Goal: Navigation & Orientation: Find specific page/section

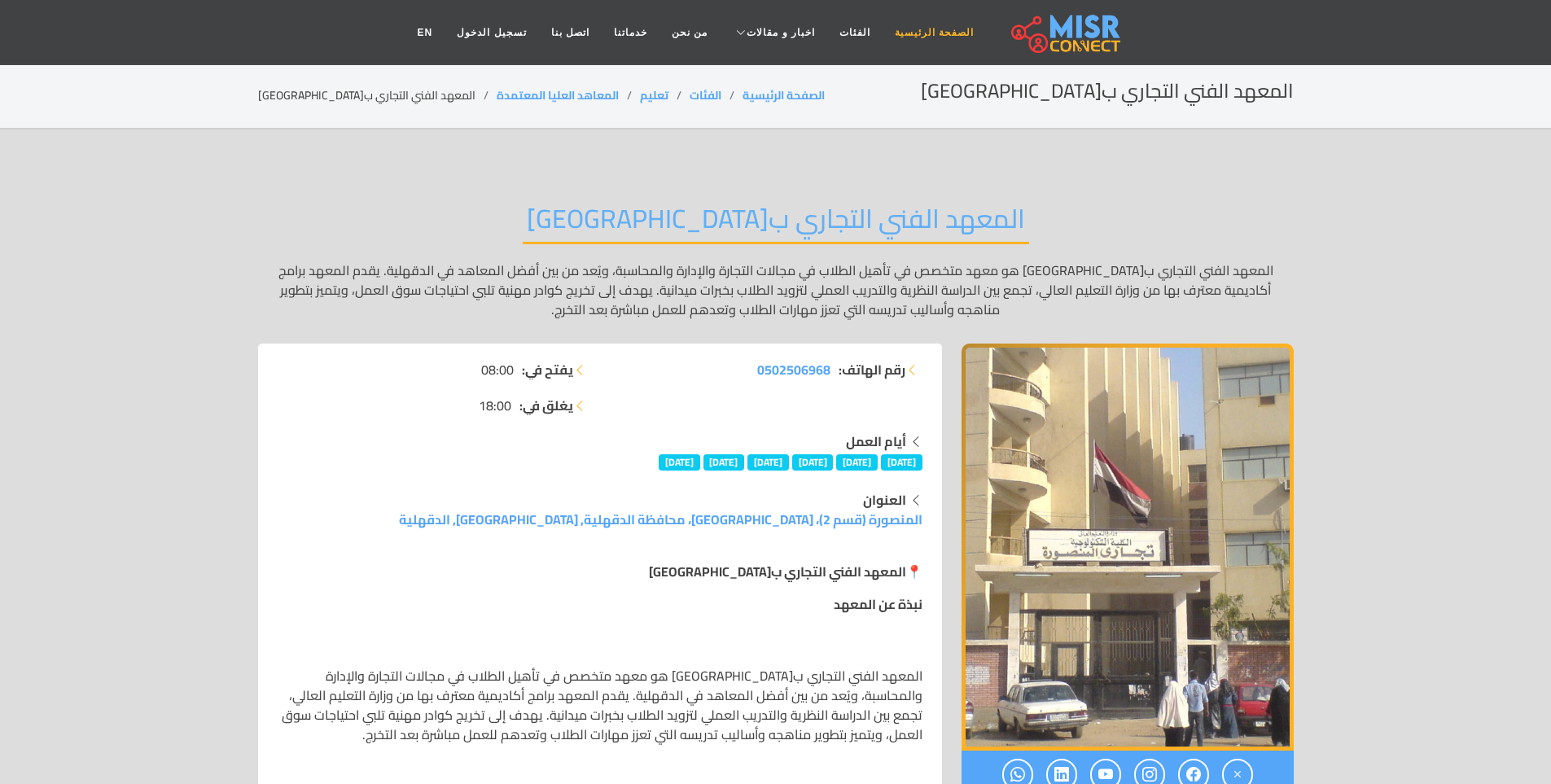
click at [894, 32] on link "الصفحة الرئيسية" at bounding box center [934, 32] width 103 height 31
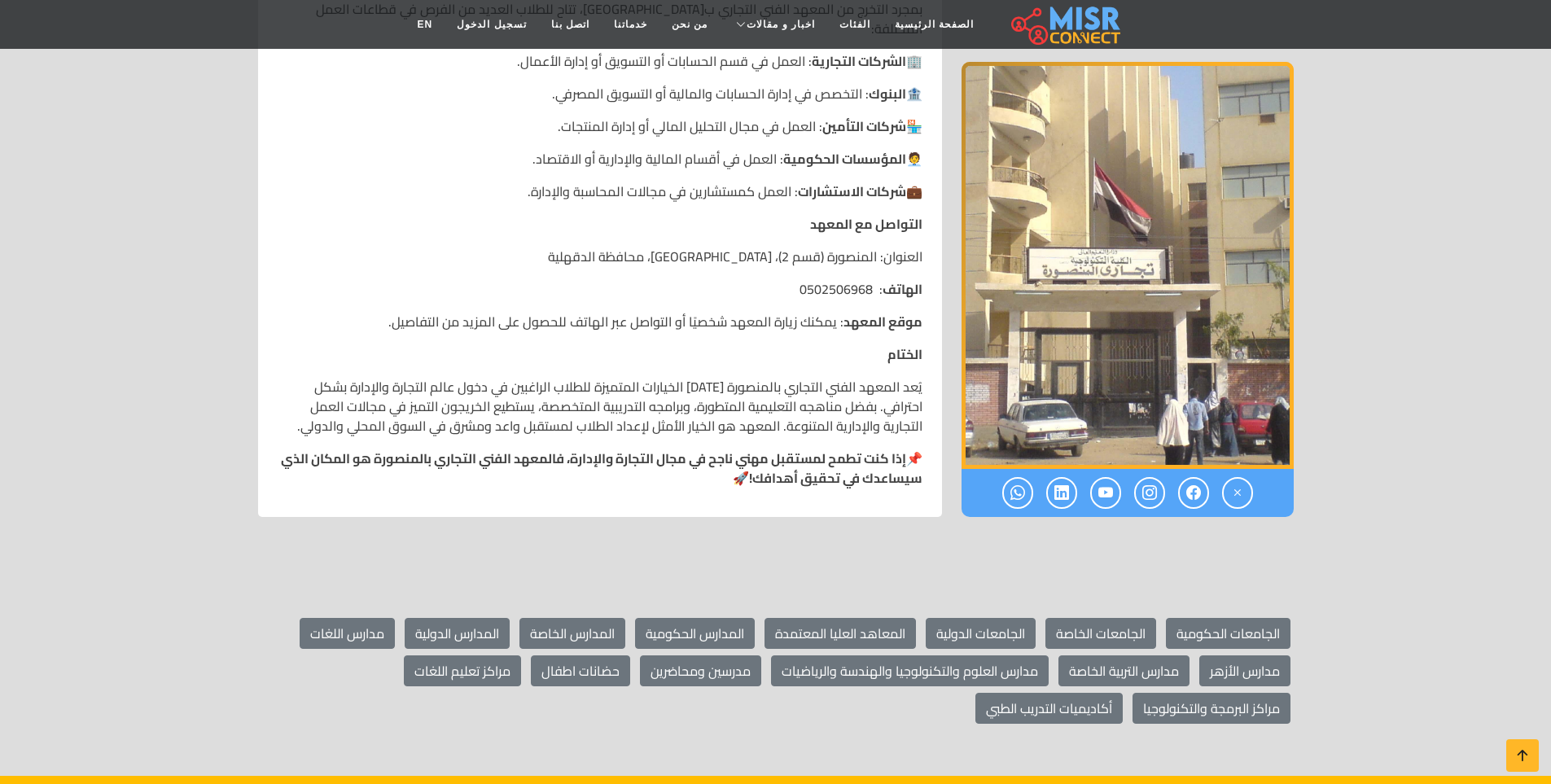
scroll to position [2523, 0]
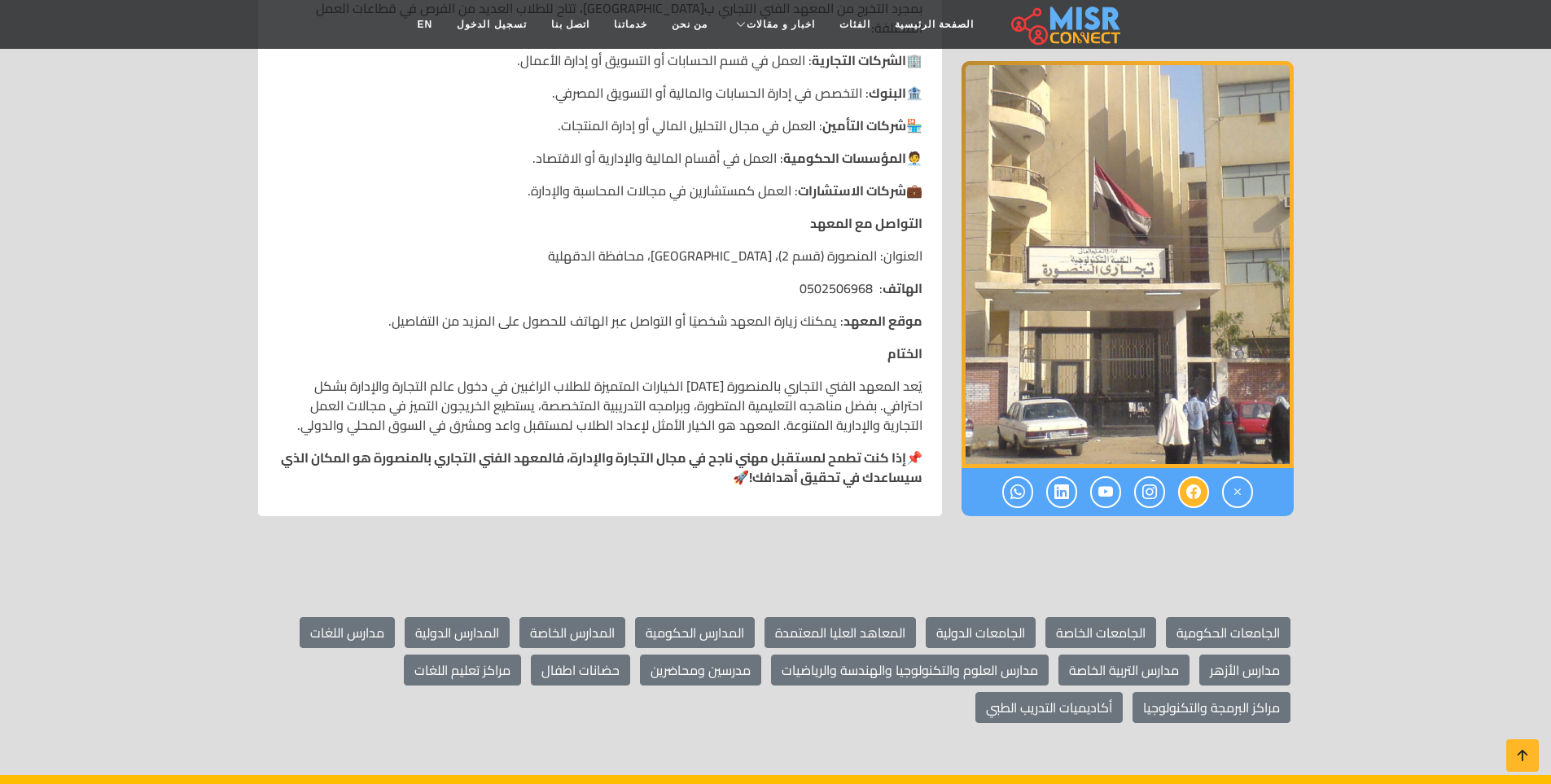
click at [1190, 478] on icon at bounding box center [1193, 492] width 14 height 27
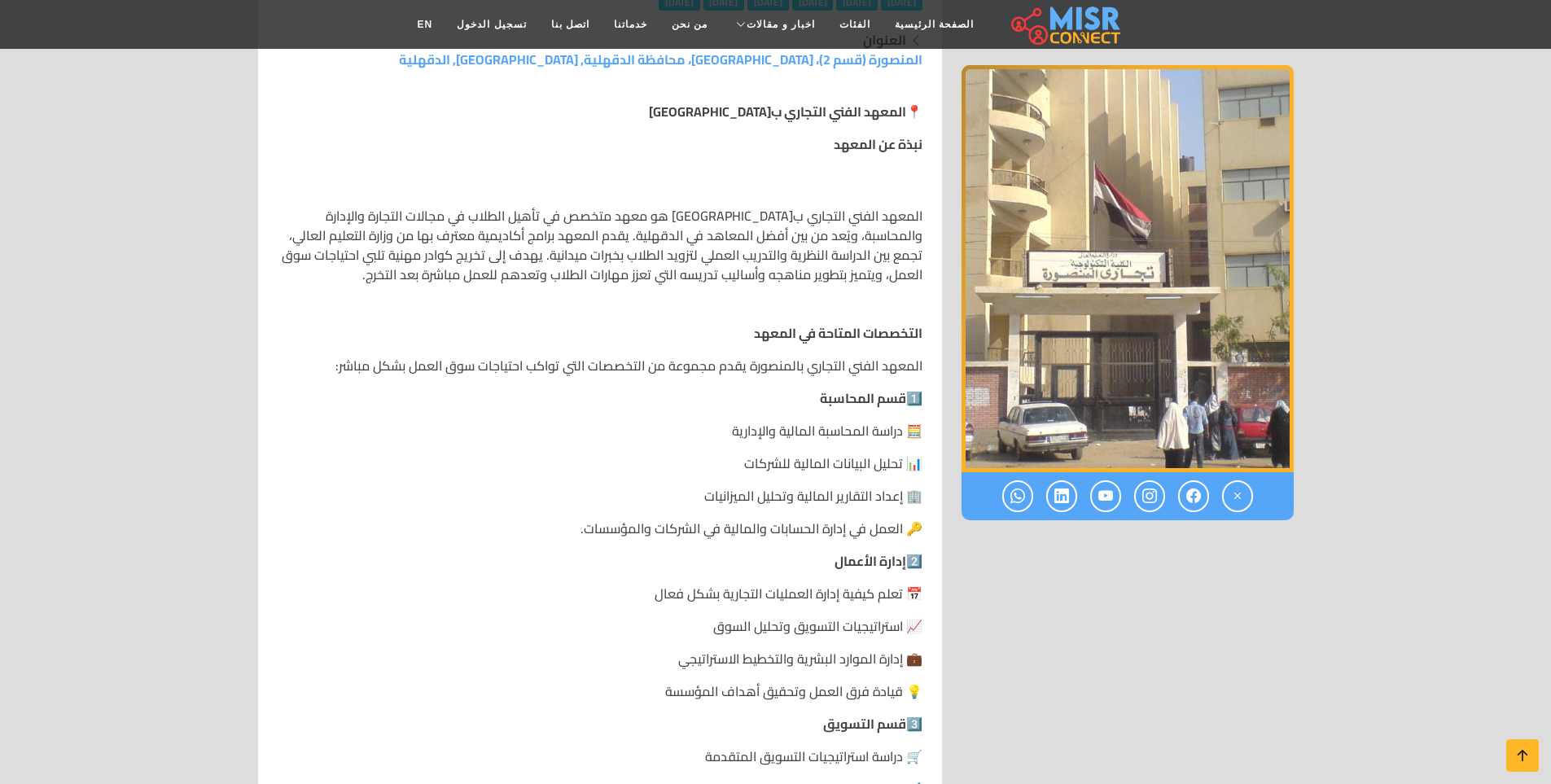
scroll to position [488, 0]
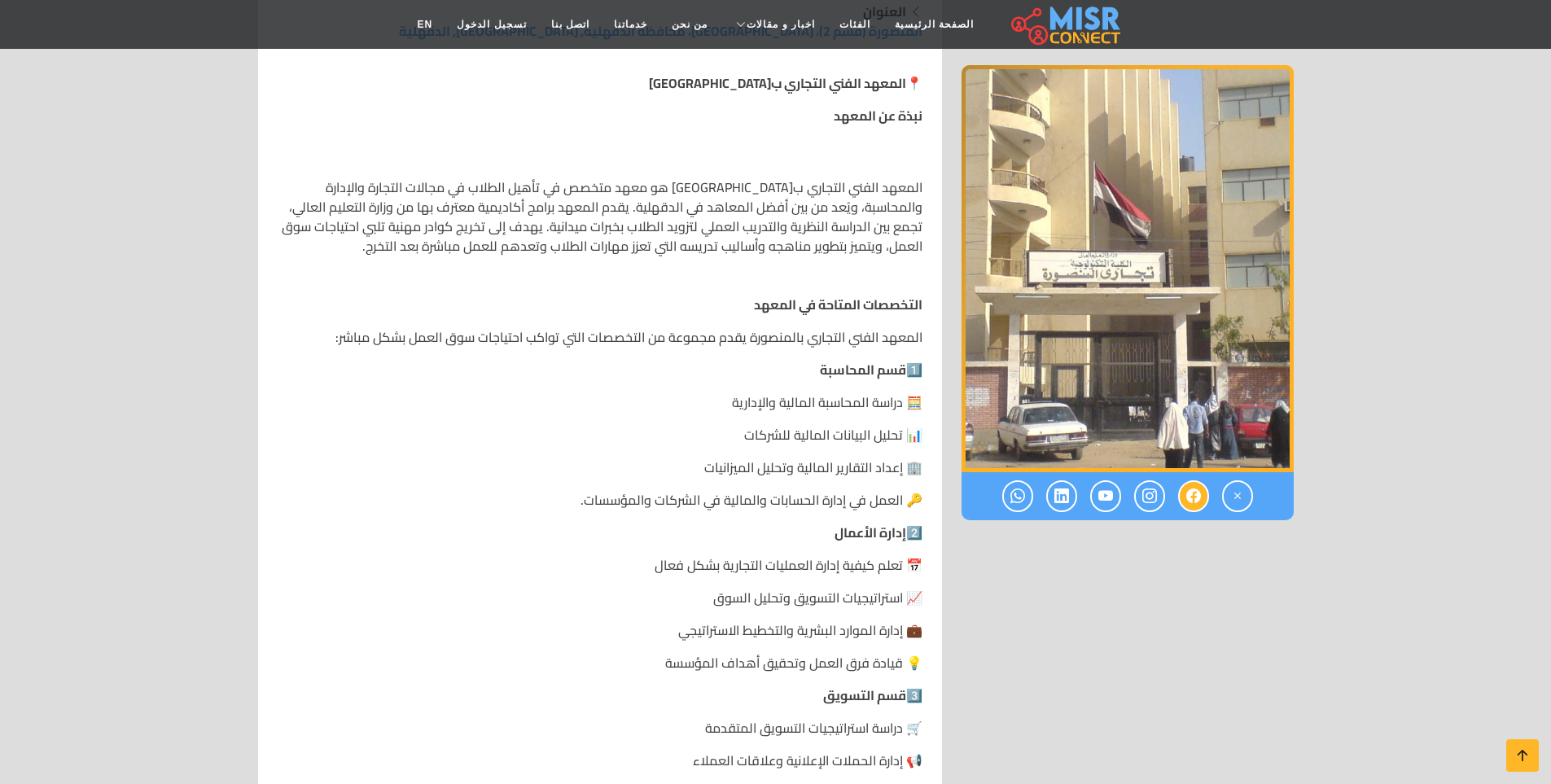
click at [1197, 500] on icon at bounding box center [1193, 496] width 14 height 27
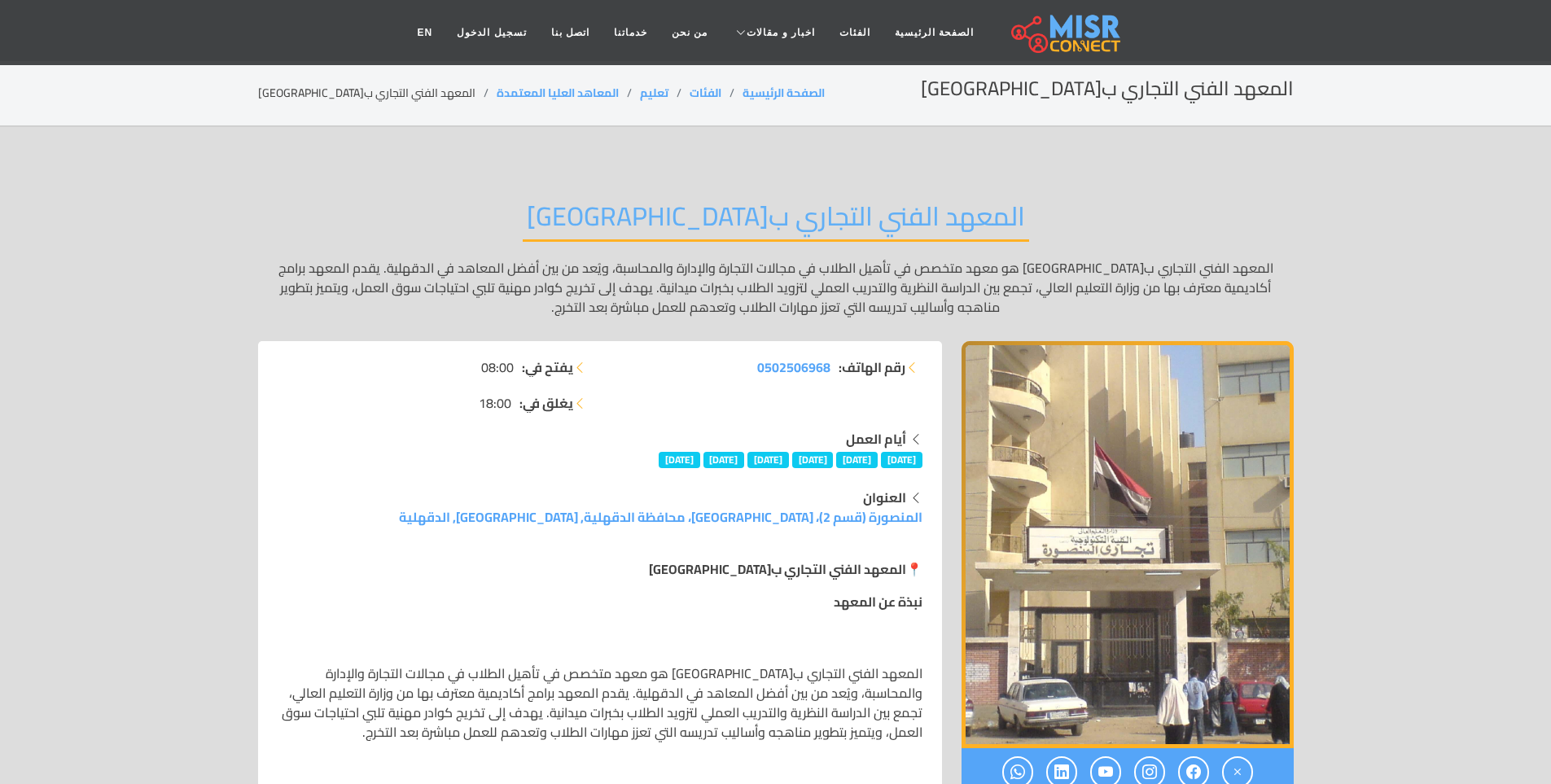
scroll to position [0, 0]
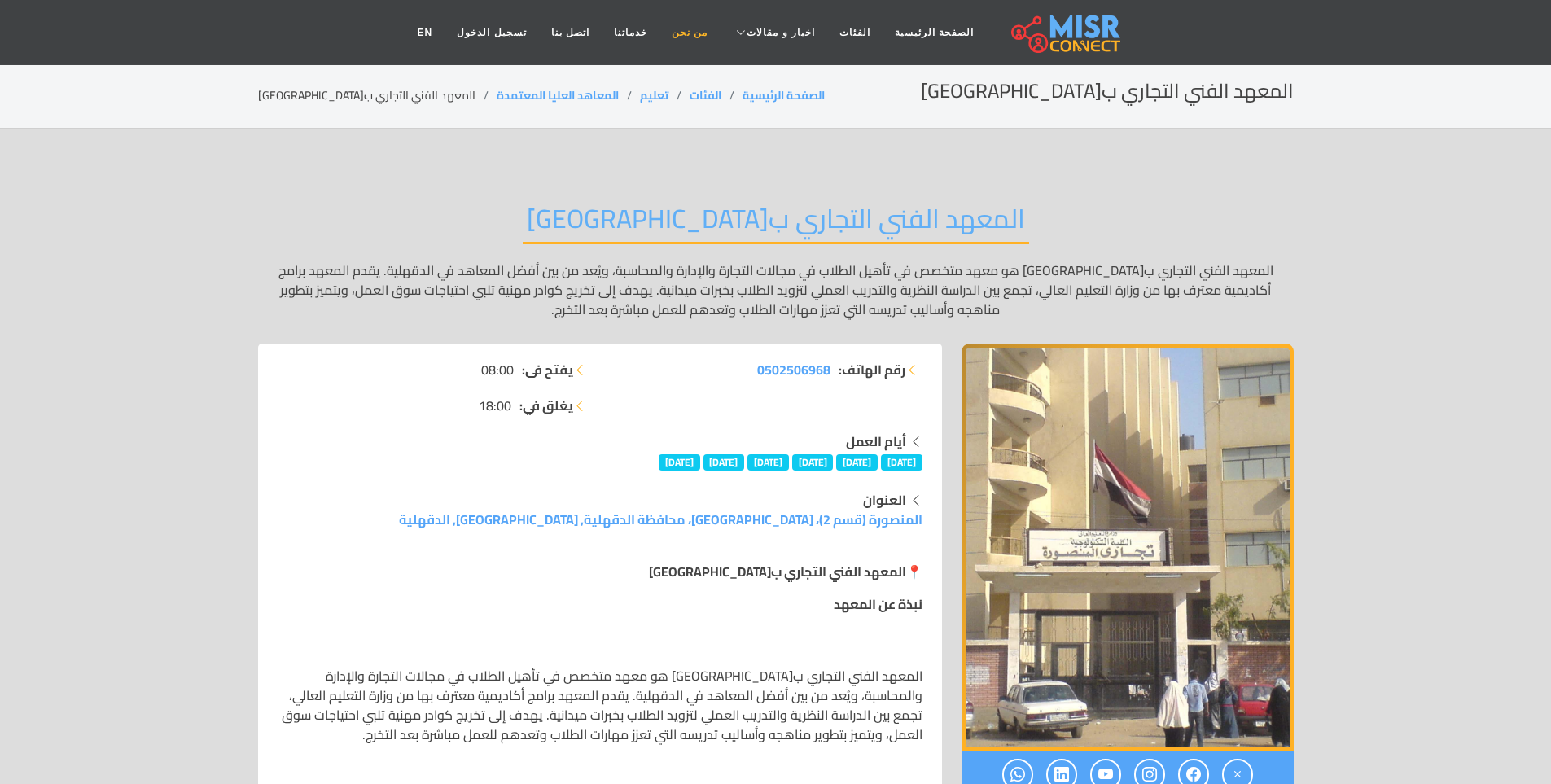
click at [684, 30] on link "من نحن" at bounding box center [689, 32] width 60 height 31
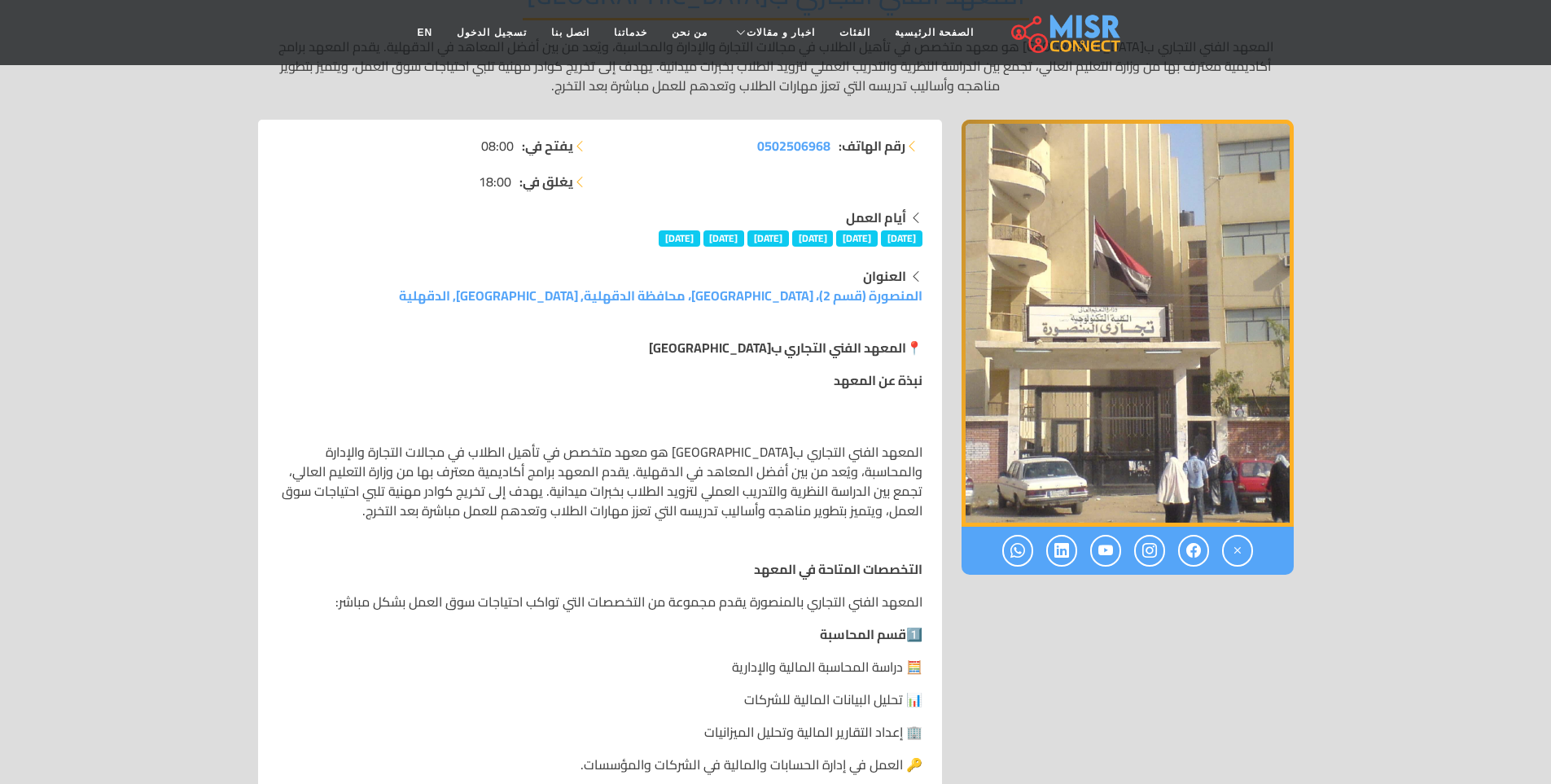
scroll to position [245, 0]
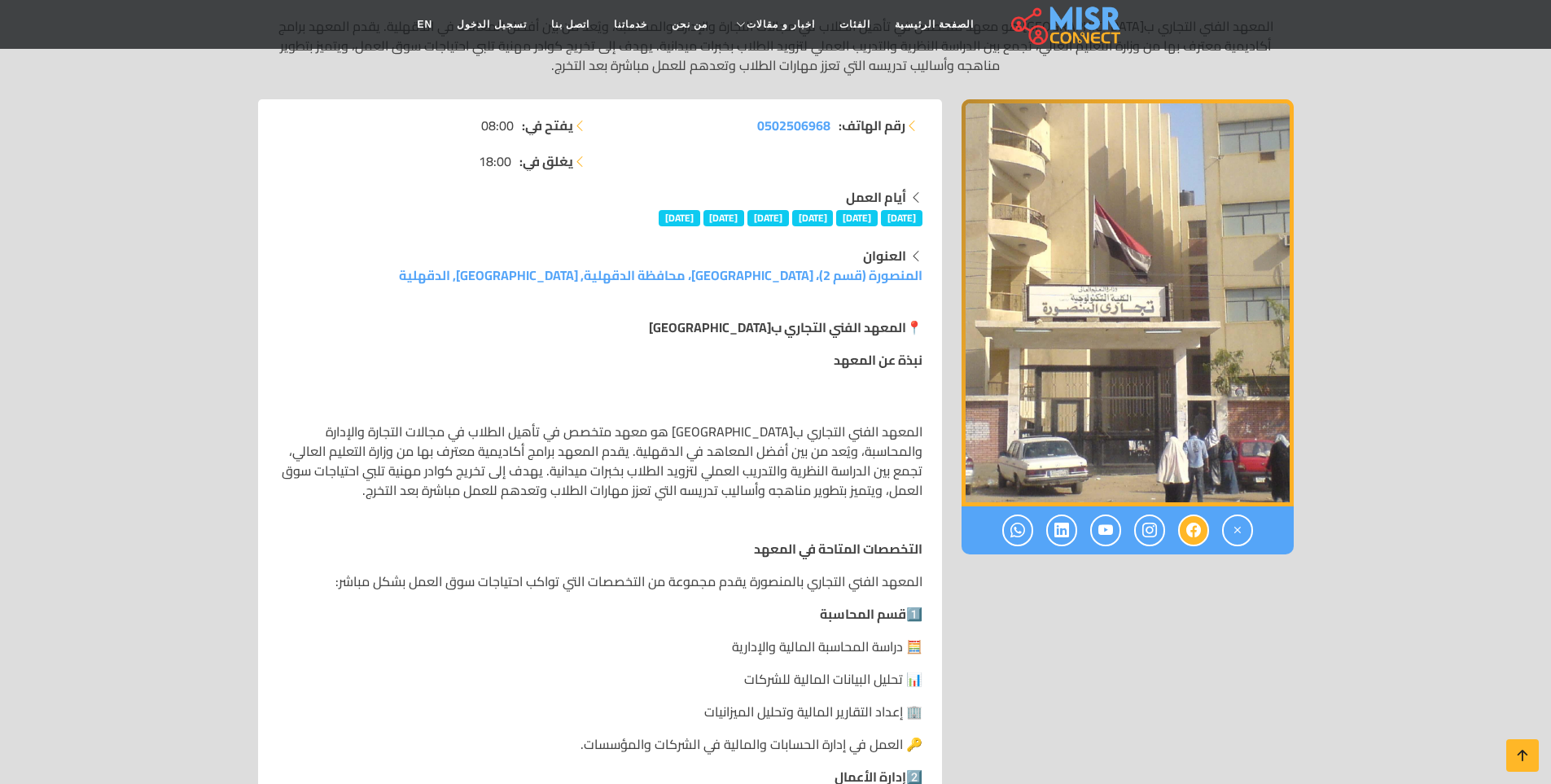
click at [1193, 538] on icon at bounding box center [1193, 530] width 14 height 27
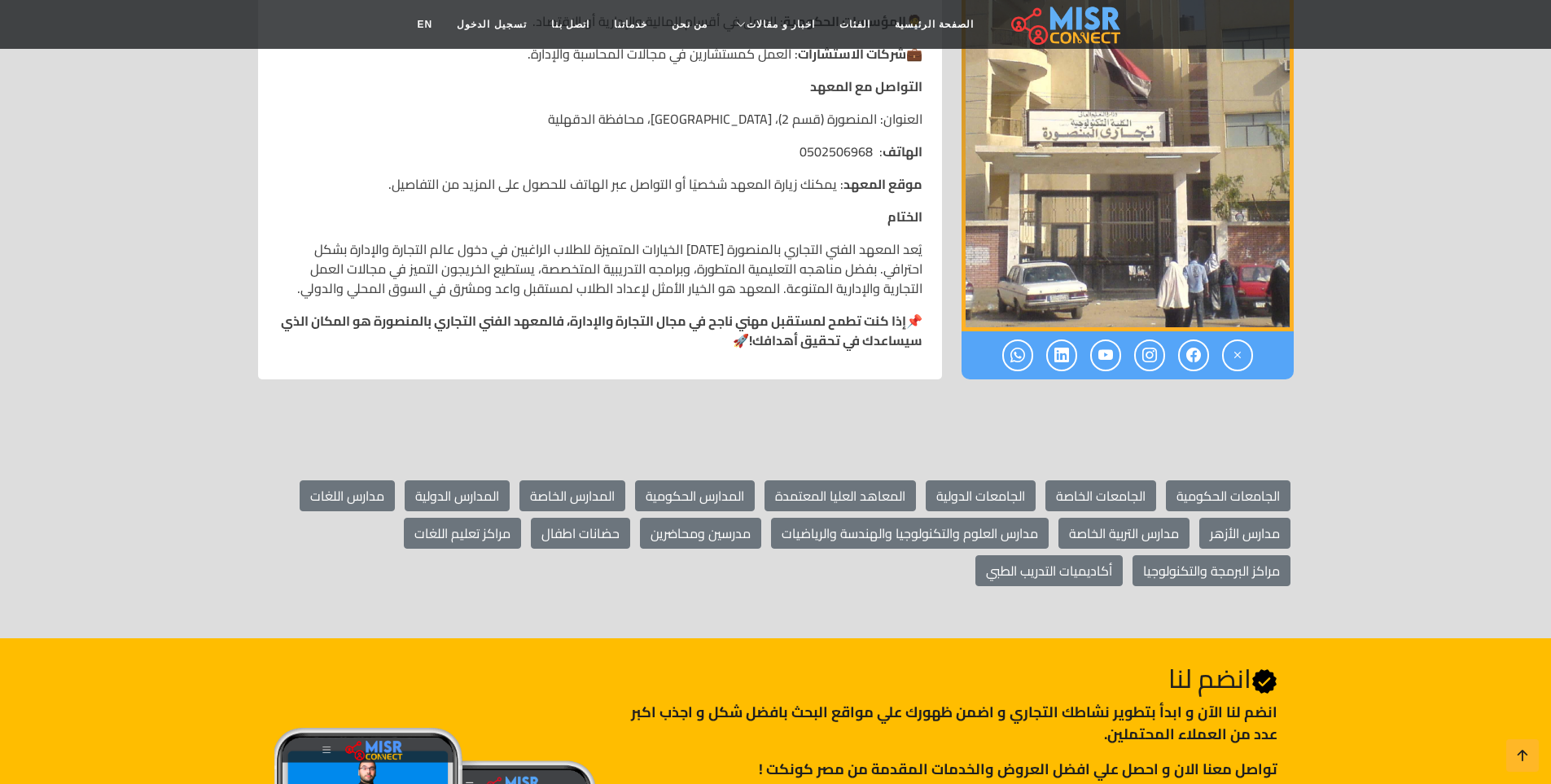
scroll to position [2768, 0]
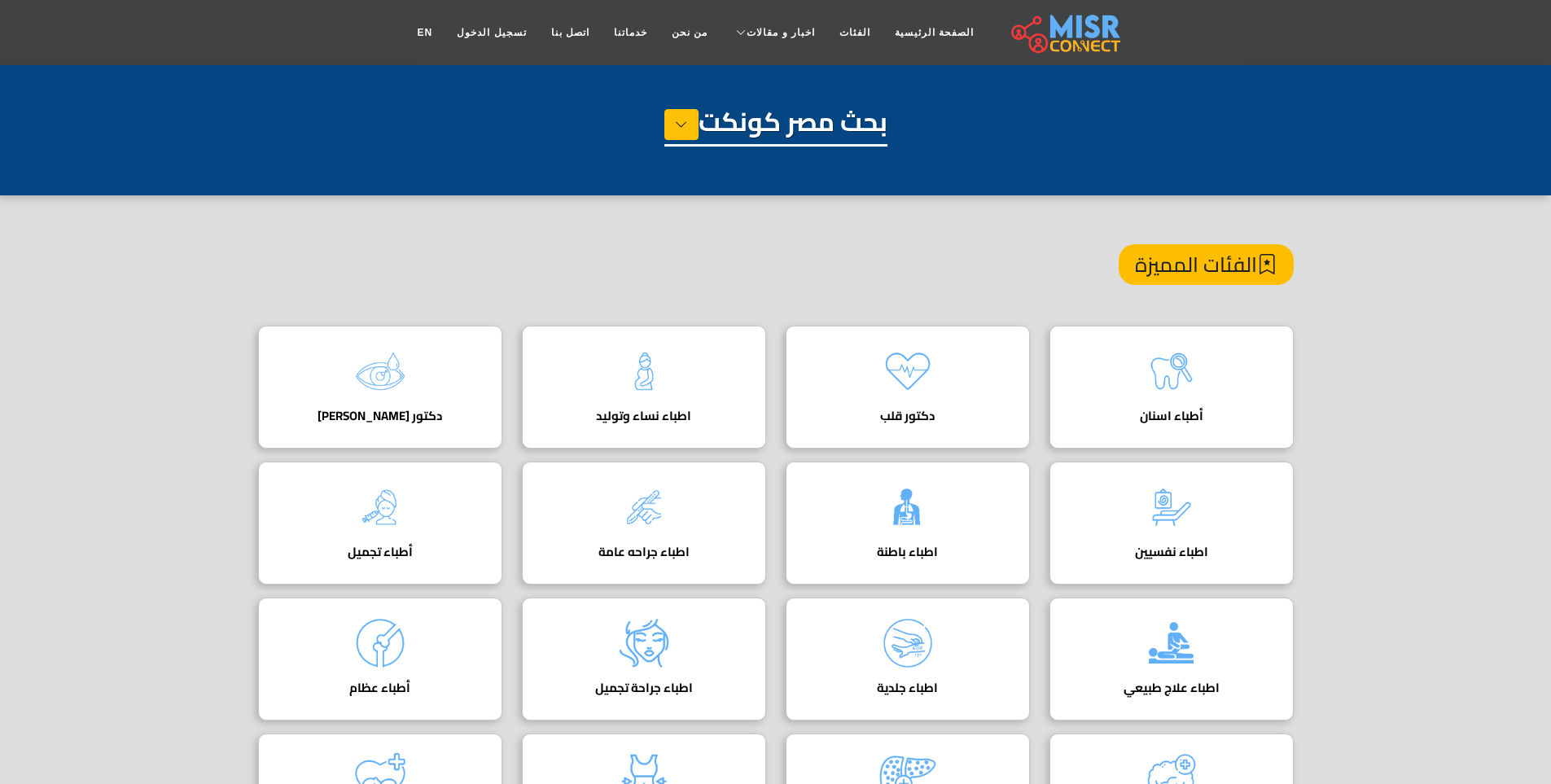
click at [1128, 134] on div "بحث مصر كونكت" at bounding box center [776, 146] width 1036 height 82
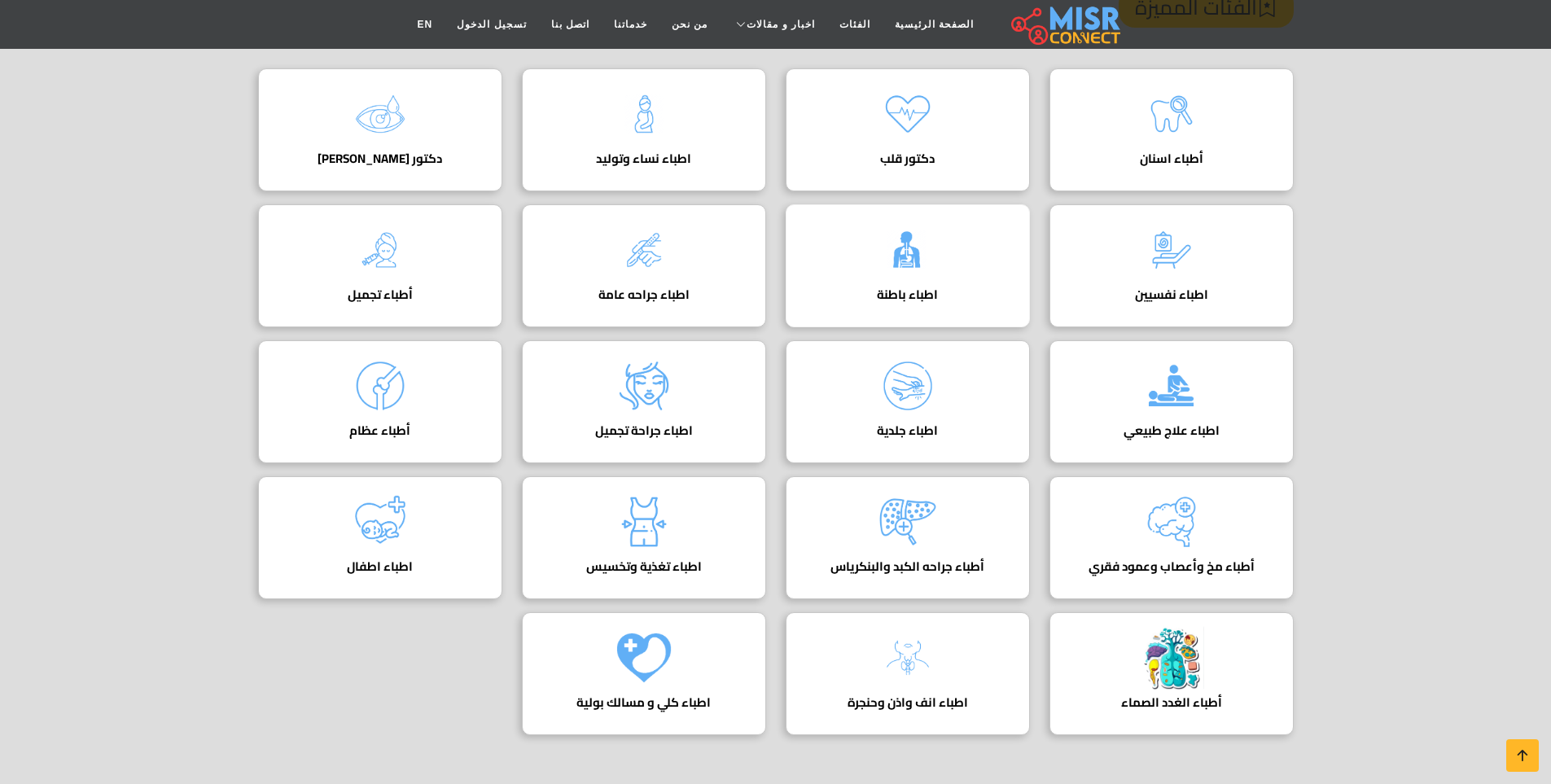
scroll to position [325, 0]
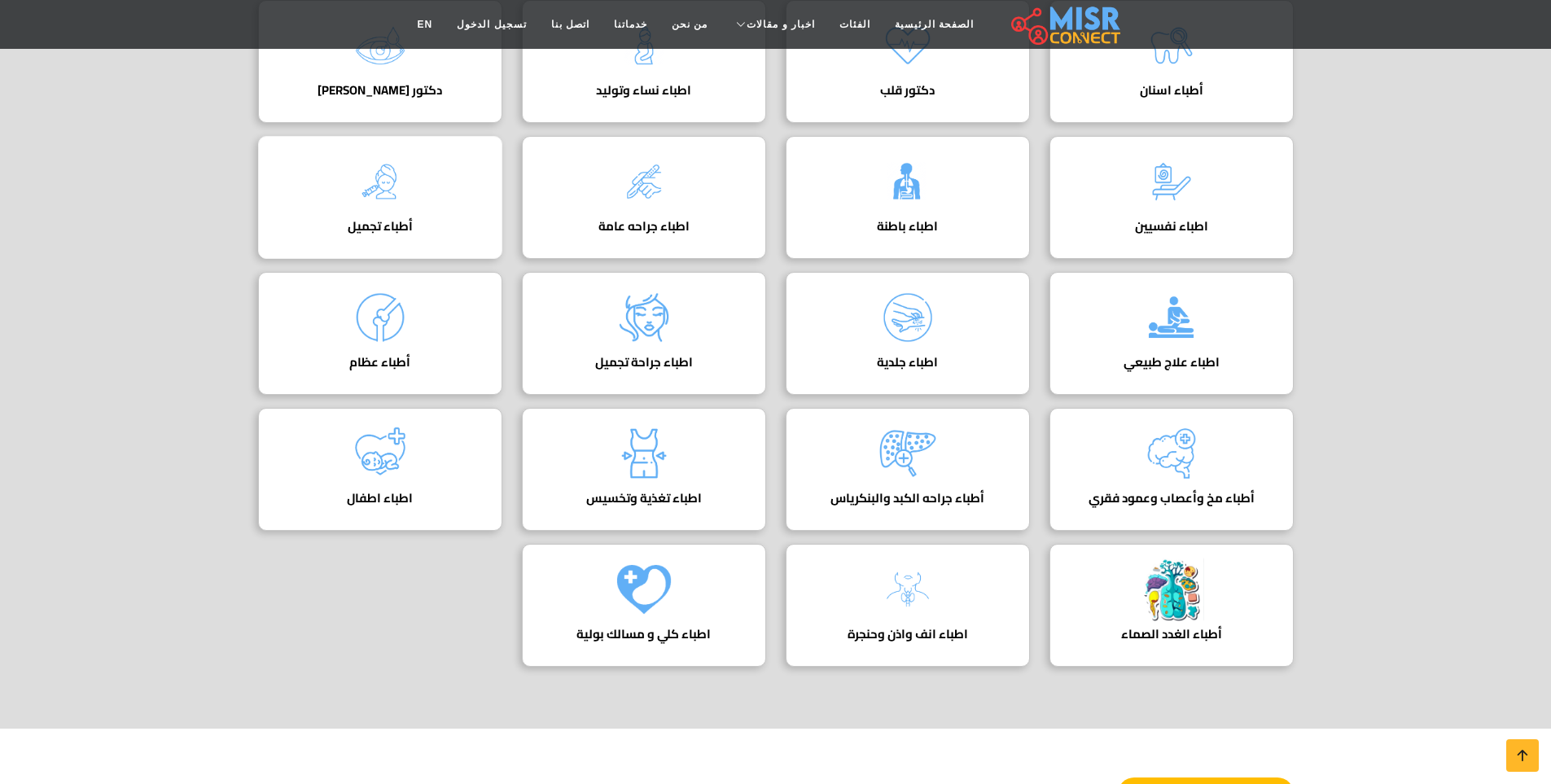
click at [317, 201] on div "أطباء تجميل دليل أطباء التجميل في [GEOGRAPHIC_DATA]" at bounding box center [380, 197] width 245 height 123
click at [377, 186] on img at bounding box center [380, 181] width 65 height 65
click at [376, 191] on img at bounding box center [380, 181] width 65 height 65
click at [376, 200] on img at bounding box center [380, 181] width 65 height 65
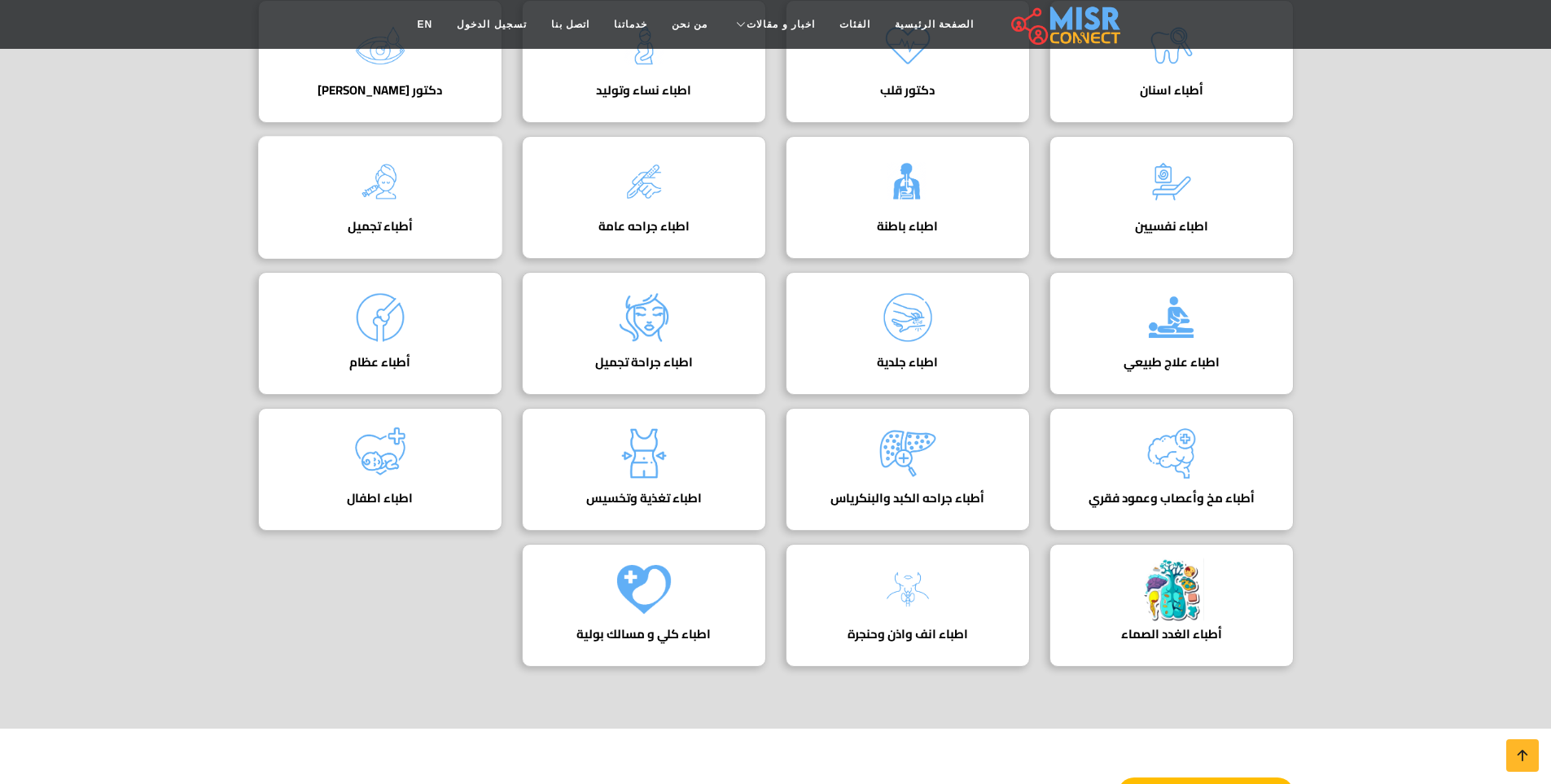
click at [376, 200] on img at bounding box center [380, 181] width 65 height 65
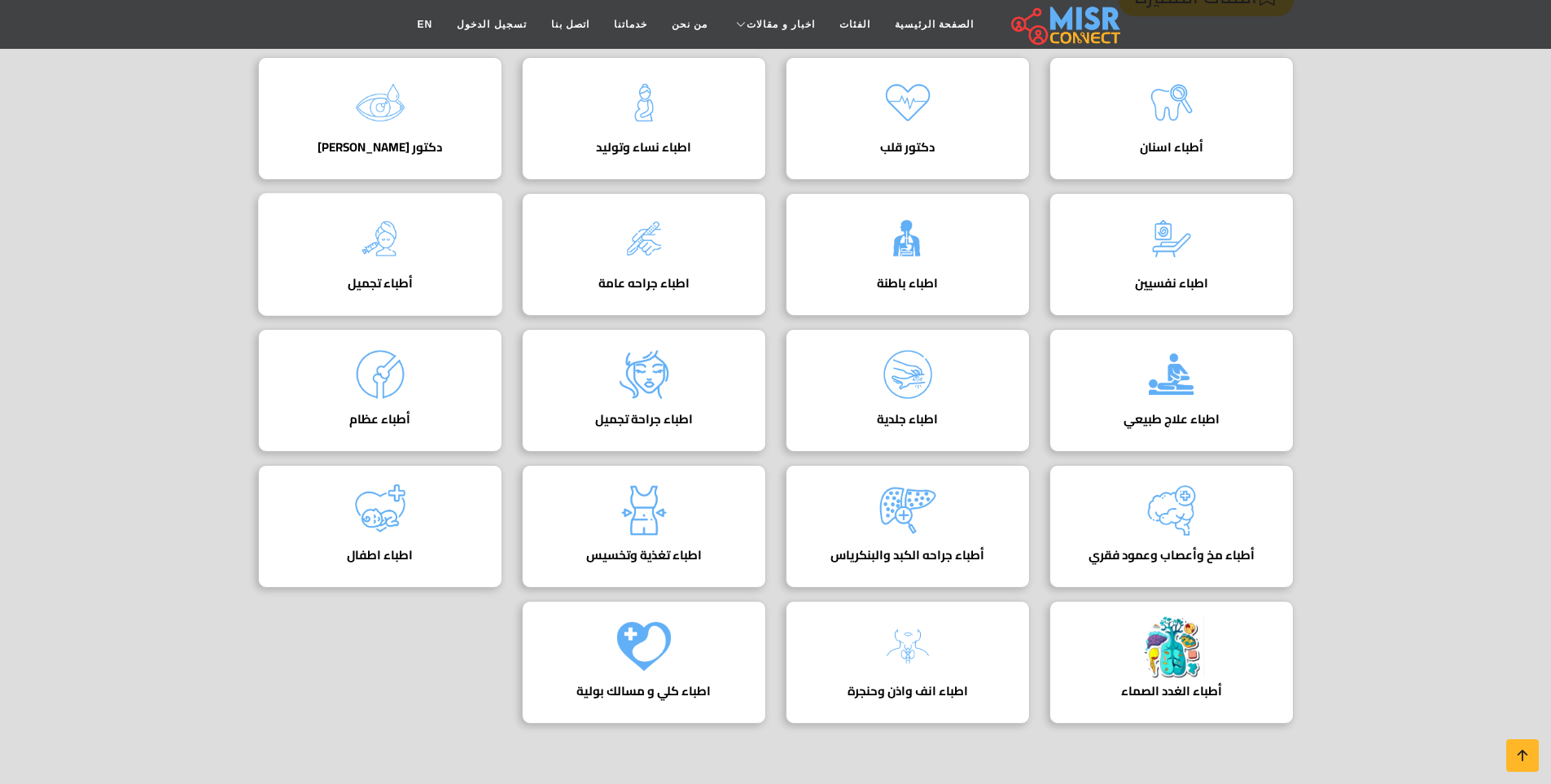
scroll to position [82, 0]
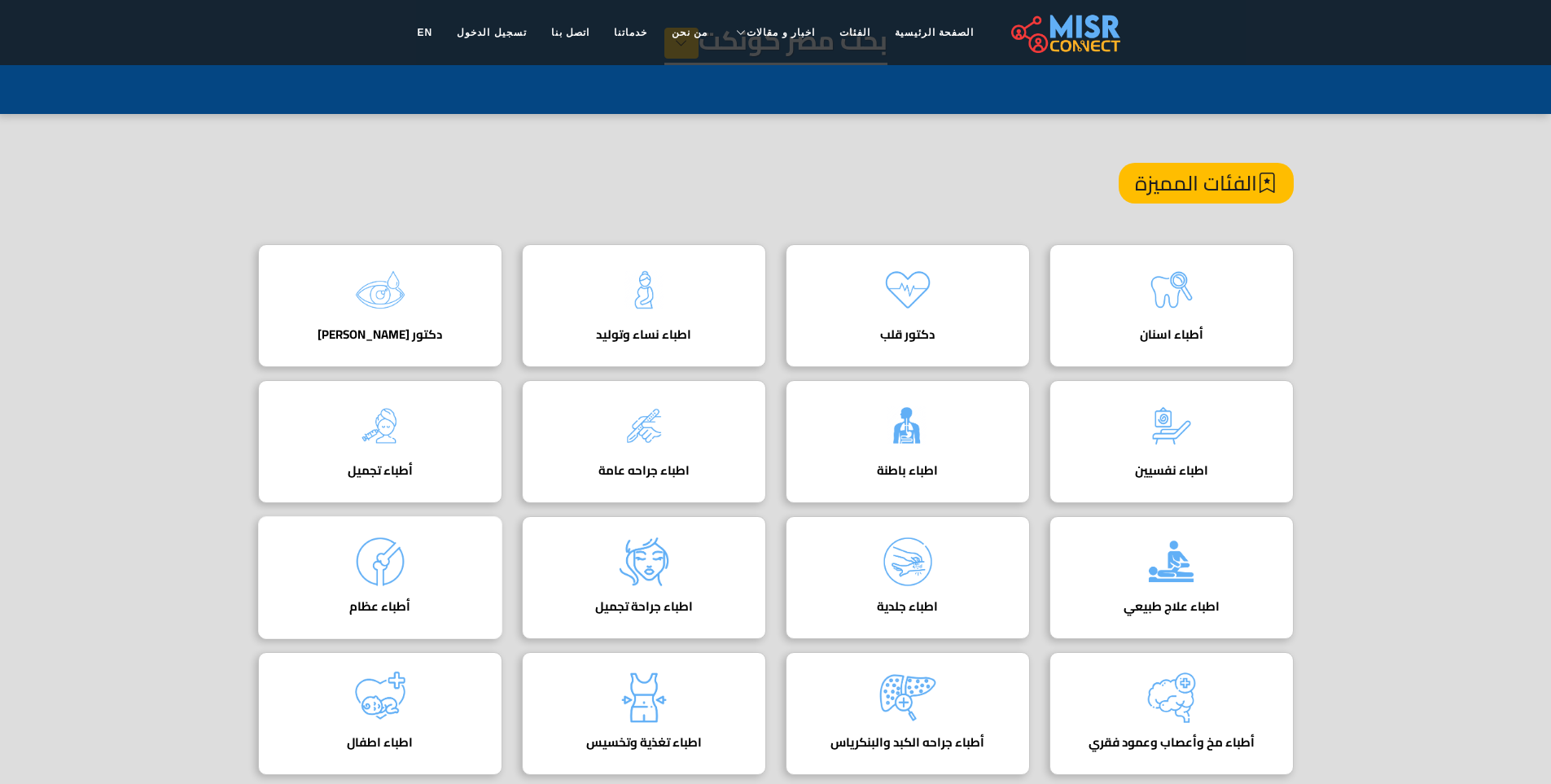
click at [392, 562] on img at bounding box center [380, 562] width 65 height 65
click at [366, 449] on img at bounding box center [380, 426] width 65 height 65
click at [395, 396] on img at bounding box center [380, 426] width 65 height 65
click at [388, 417] on img at bounding box center [380, 426] width 65 height 65
